Goal: Task Accomplishment & Management: Manage account settings

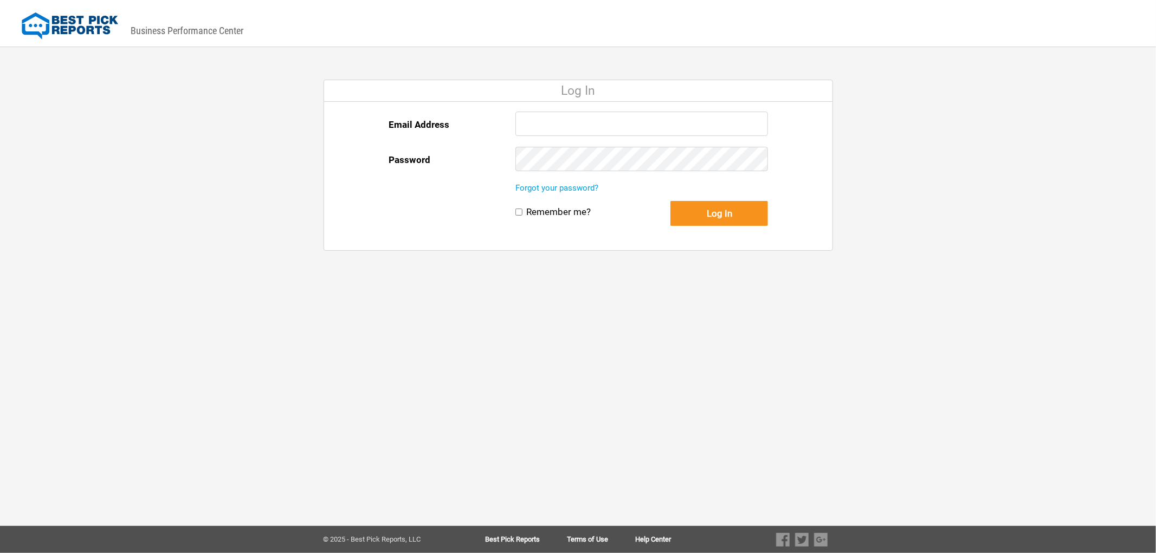
type input "[EMAIL_ADDRESS][DOMAIN_NAME]"
click at [709, 209] on button "Log In" at bounding box center [720, 213] width 98 height 25
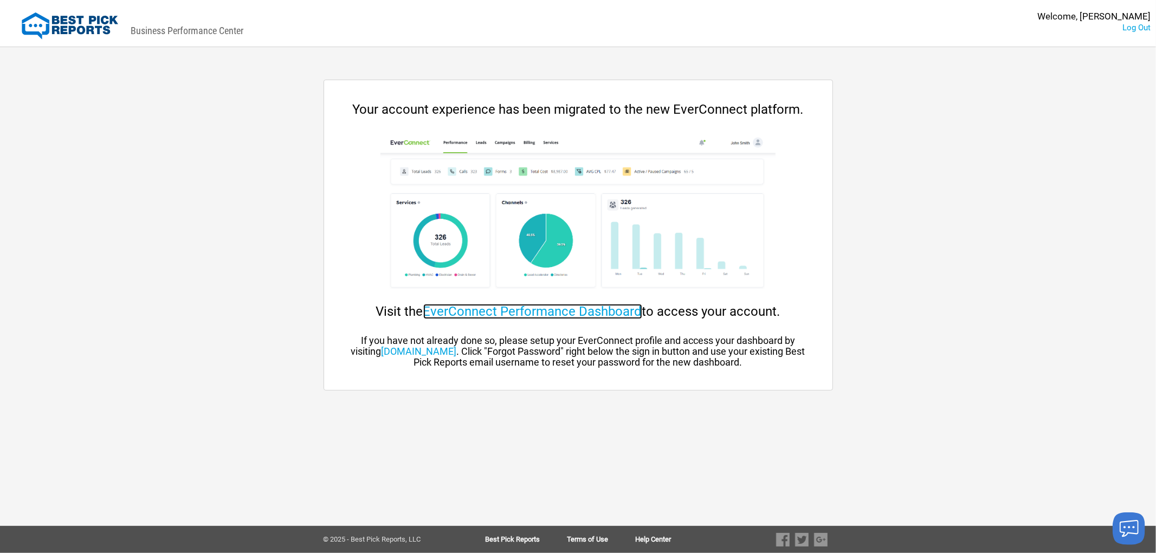
click at [566, 310] on link "EverConnect Performance Dashboard" at bounding box center [532, 311] width 219 height 15
click at [1123, 26] on link "Log Out" at bounding box center [1137, 28] width 28 height 10
